Goal: Check status: Check status

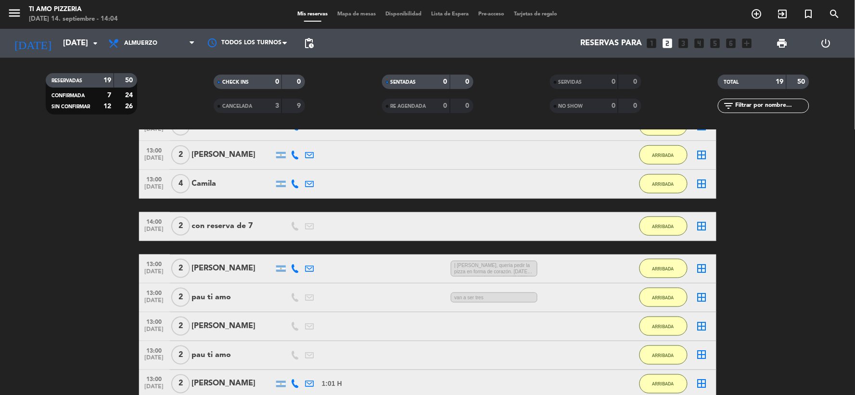
scroll to position [529, 0]
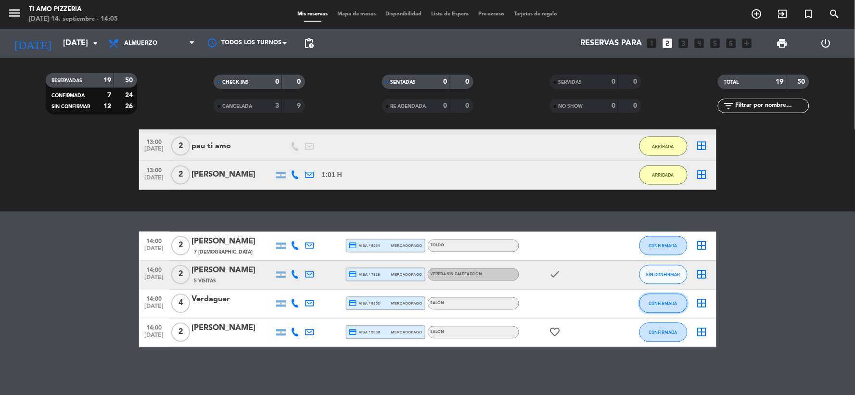
click at [655, 301] on span "CONFIRMADA" at bounding box center [663, 303] width 28 height 5
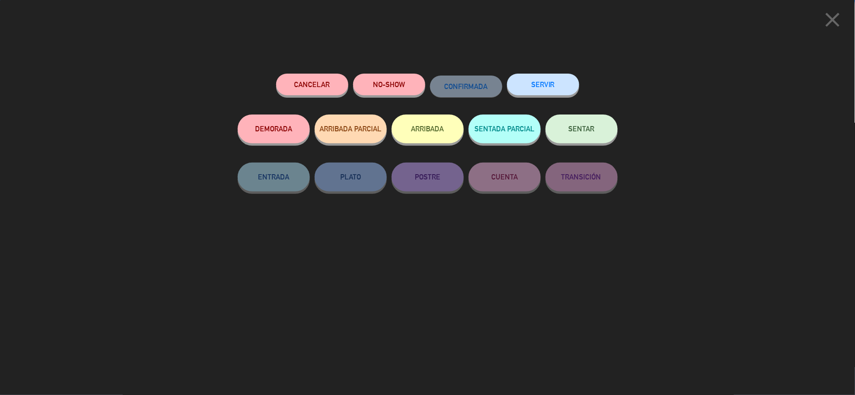
click at [433, 117] on button "ARRIBADA" at bounding box center [427, 128] width 72 height 29
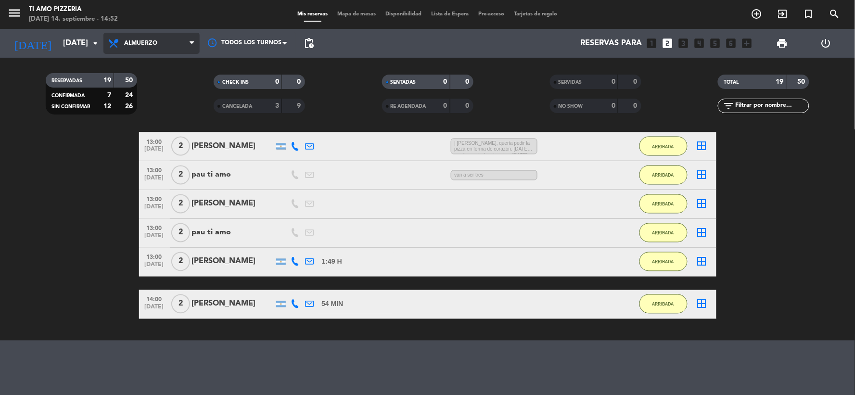
click at [139, 34] on span "Almuerzo" at bounding box center [151, 43] width 96 height 21
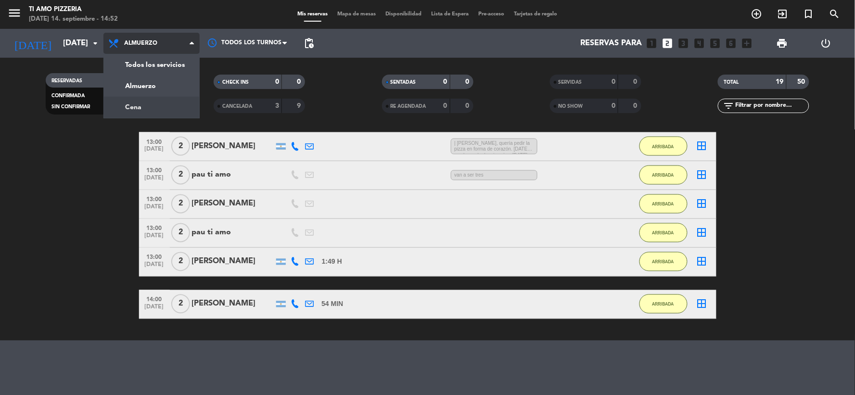
click at [148, 107] on div "menu TI AMO PIZZERIA [DATE] 14. septiembre - 14:52 Mis reservas Mapa de mesas D…" at bounding box center [427, 65] width 855 height 130
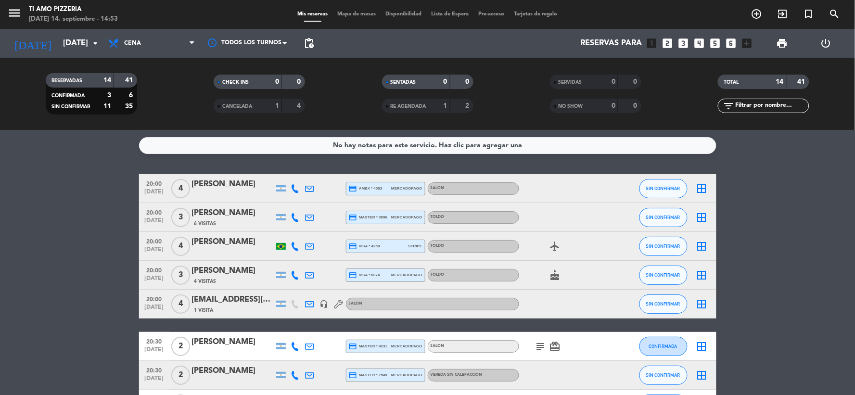
scroll to position [53, 0]
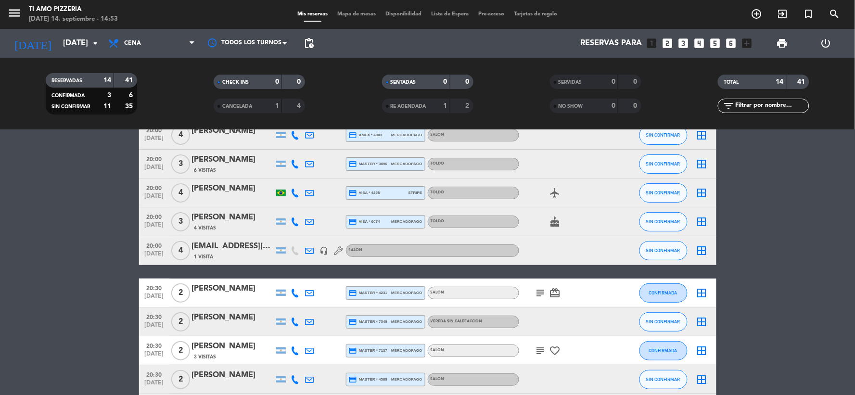
click at [534, 295] on span "subject" at bounding box center [540, 293] width 14 height 12
click at [535, 295] on icon "subject" at bounding box center [541, 293] width 12 height 12
click at [542, 352] on icon "subject" at bounding box center [541, 351] width 12 height 12
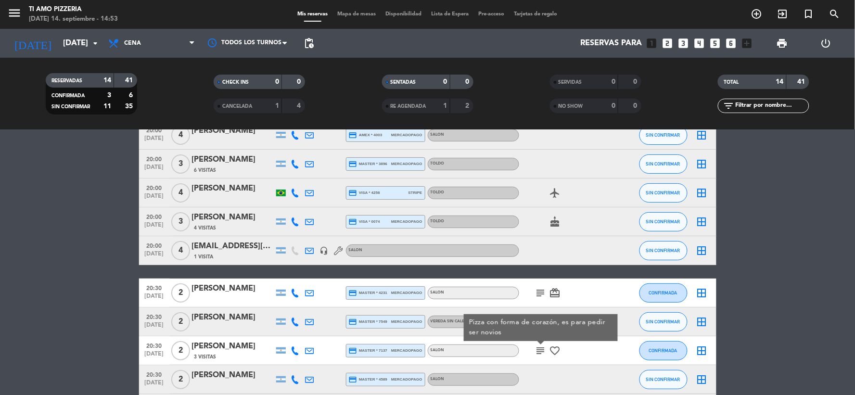
click at [542, 352] on icon "subject" at bounding box center [541, 351] width 12 height 12
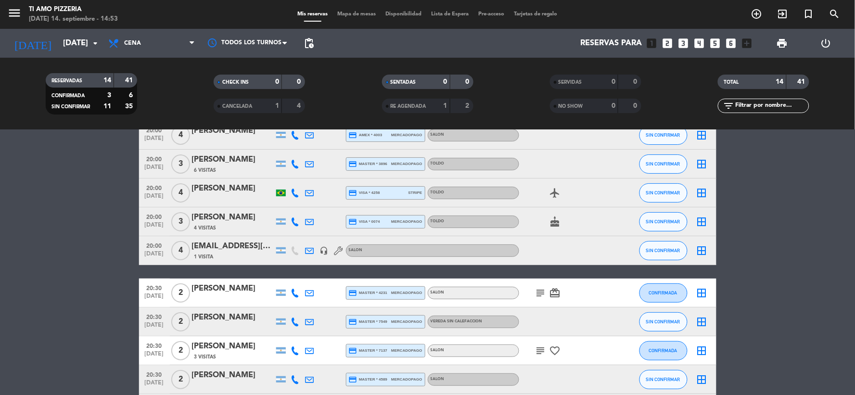
scroll to position [160, 0]
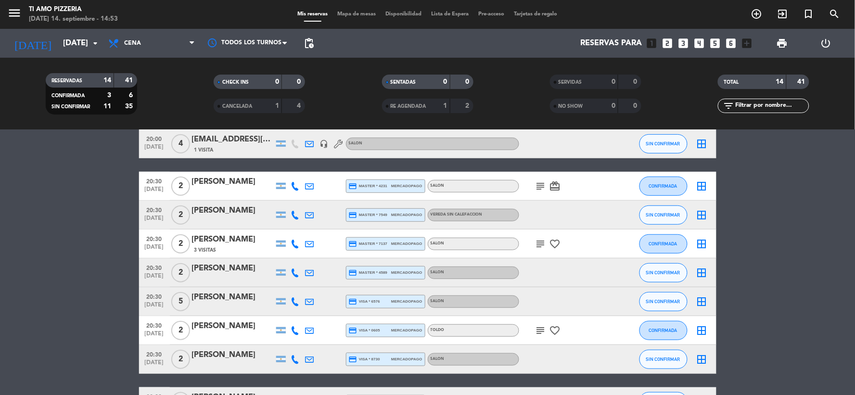
click at [542, 334] on icon "subject" at bounding box center [541, 331] width 12 height 12
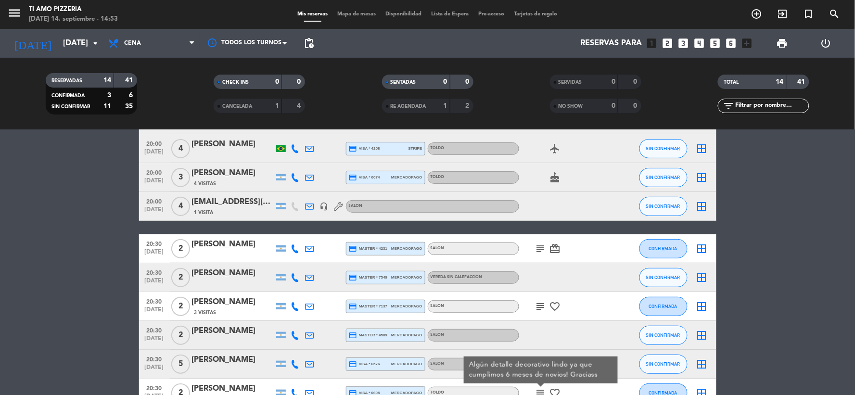
scroll to position [0, 0]
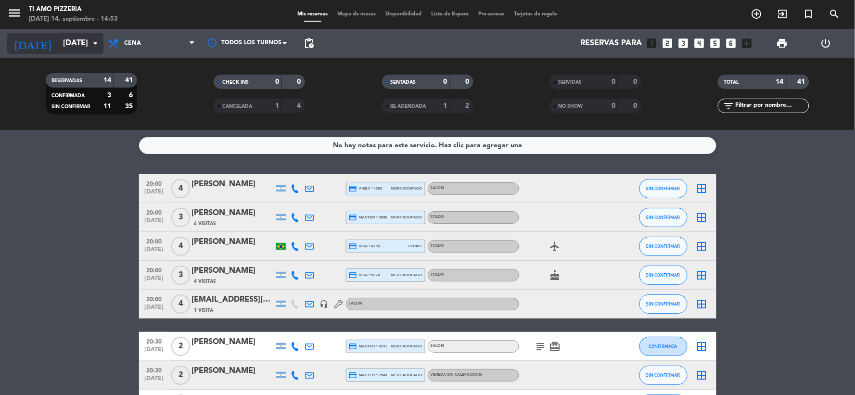
click at [69, 40] on input "[DATE]" at bounding box center [109, 43] width 102 height 19
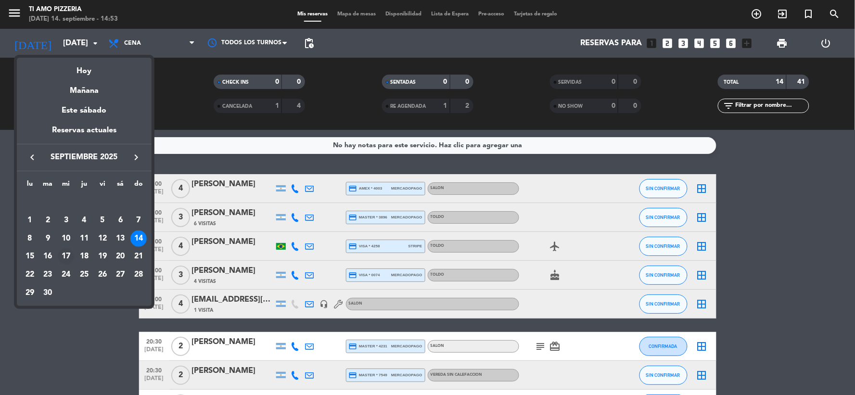
click at [68, 254] on div "17" at bounding box center [66, 256] width 16 height 16
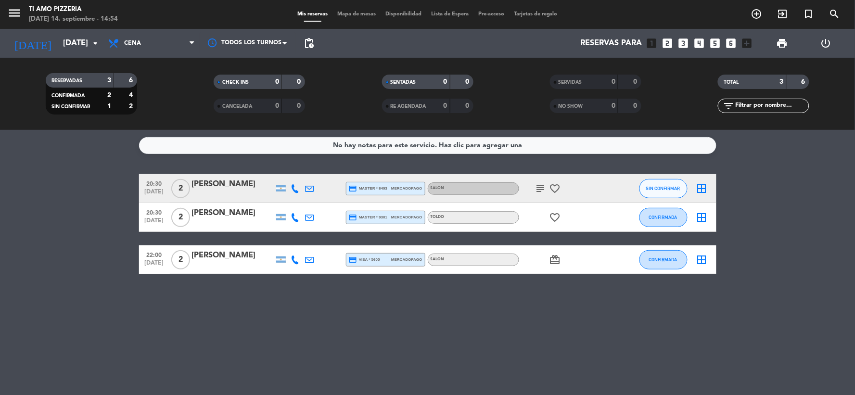
click at [542, 186] on icon "subject" at bounding box center [541, 189] width 12 height 12
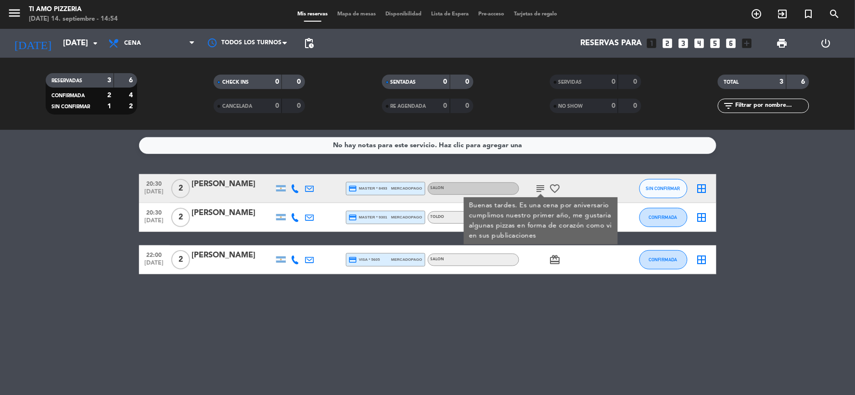
click at [542, 186] on icon "subject" at bounding box center [541, 189] width 12 height 12
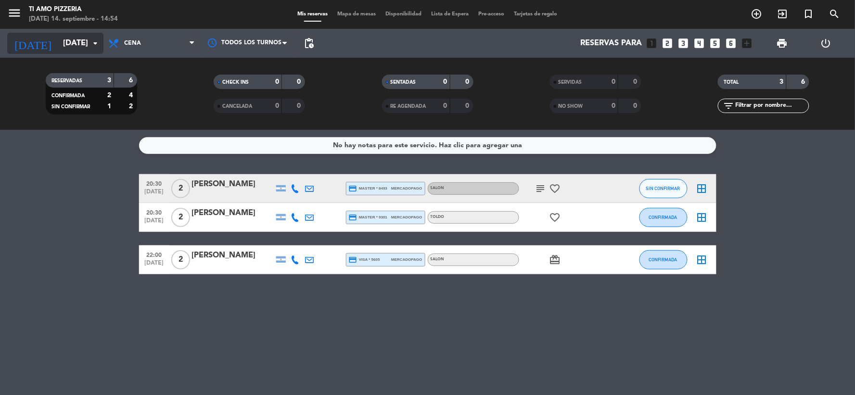
click at [81, 50] on input "[DATE]" at bounding box center [109, 43] width 102 height 19
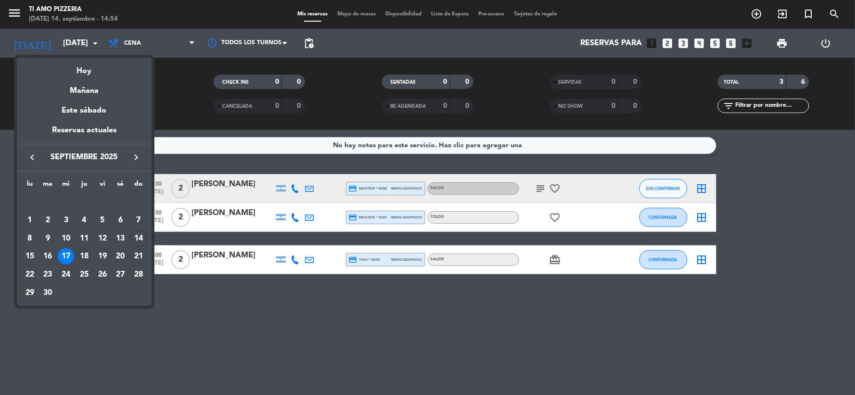
click at [82, 257] on div "18" at bounding box center [84, 256] width 16 height 16
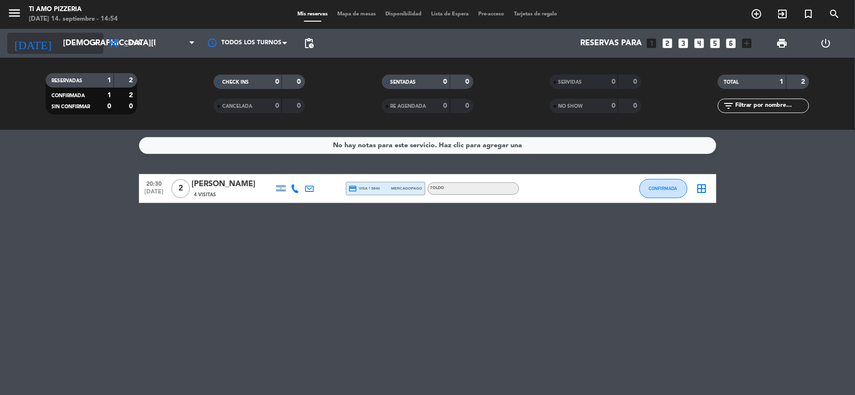
click at [76, 44] on input "[DEMOGRAPHIC_DATA][DATE]" at bounding box center [109, 43] width 102 height 19
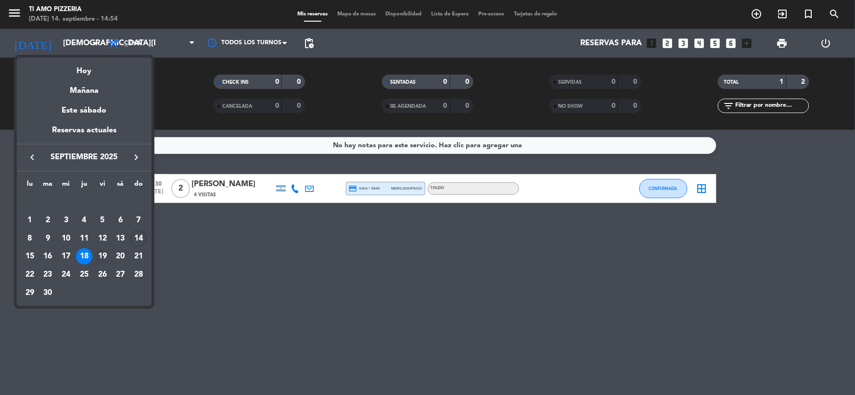
click at [104, 258] on div "19" at bounding box center [102, 256] width 16 height 16
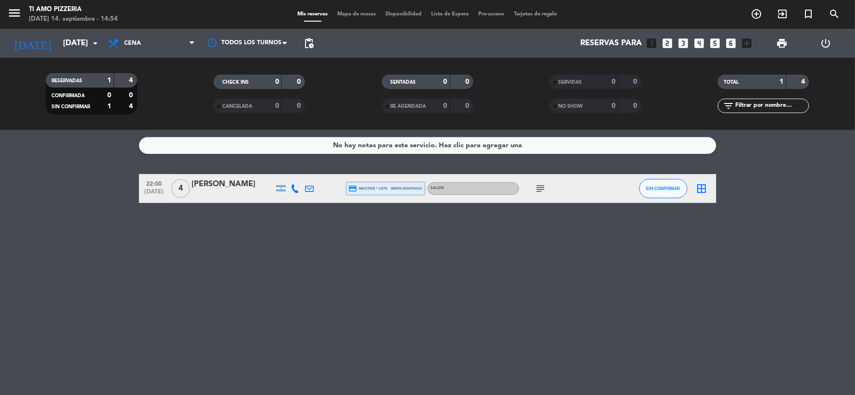
click at [539, 185] on icon "subject" at bounding box center [541, 189] width 12 height 12
click at [66, 44] on input "[DATE]" at bounding box center [109, 43] width 102 height 19
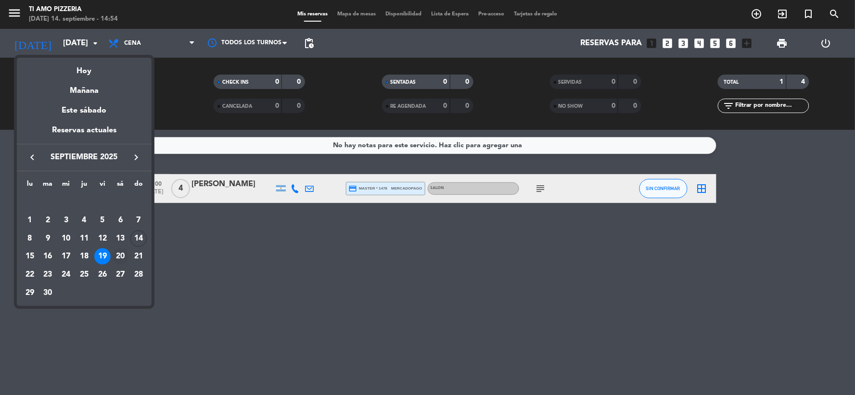
click at [119, 256] on div "20" at bounding box center [120, 256] width 16 height 16
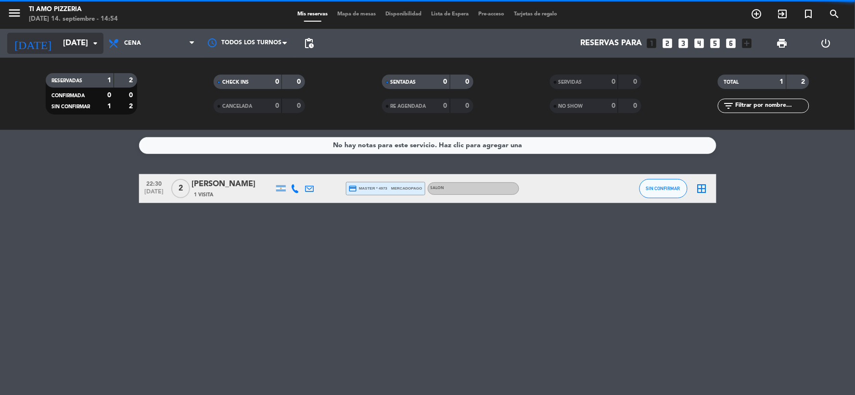
click at [81, 37] on input "[DATE]" at bounding box center [109, 43] width 102 height 19
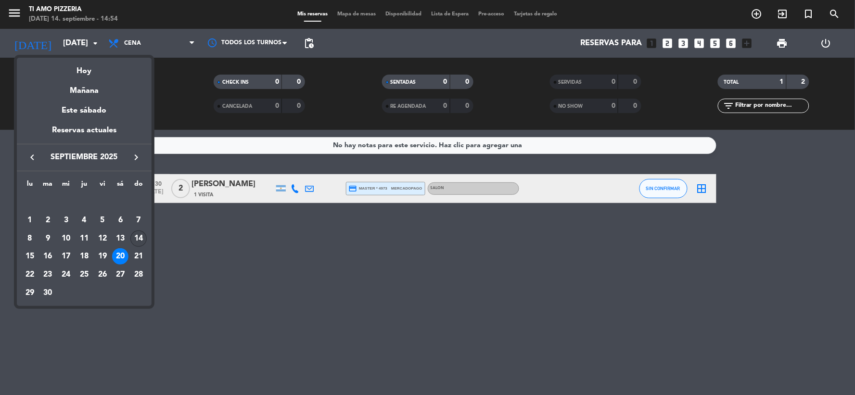
click at [132, 238] on div "14" at bounding box center [138, 238] width 16 height 16
type input "[DATE]"
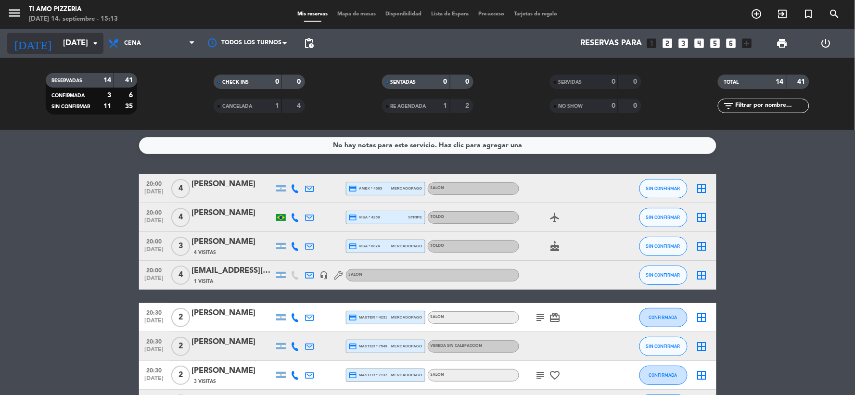
click at [91, 40] on icon "arrow_drop_down" at bounding box center [95, 44] width 12 height 12
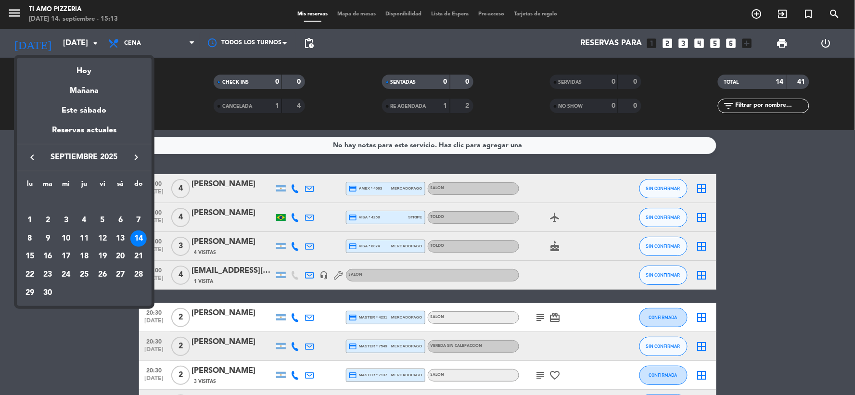
click at [141, 233] on div "14" at bounding box center [138, 238] width 16 height 16
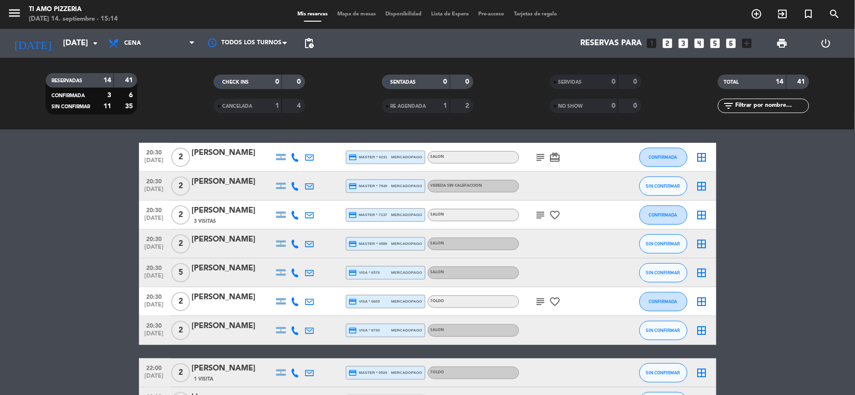
scroll to position [258, 0]
